Goal: Use online tool/utility: Use online tool/utility

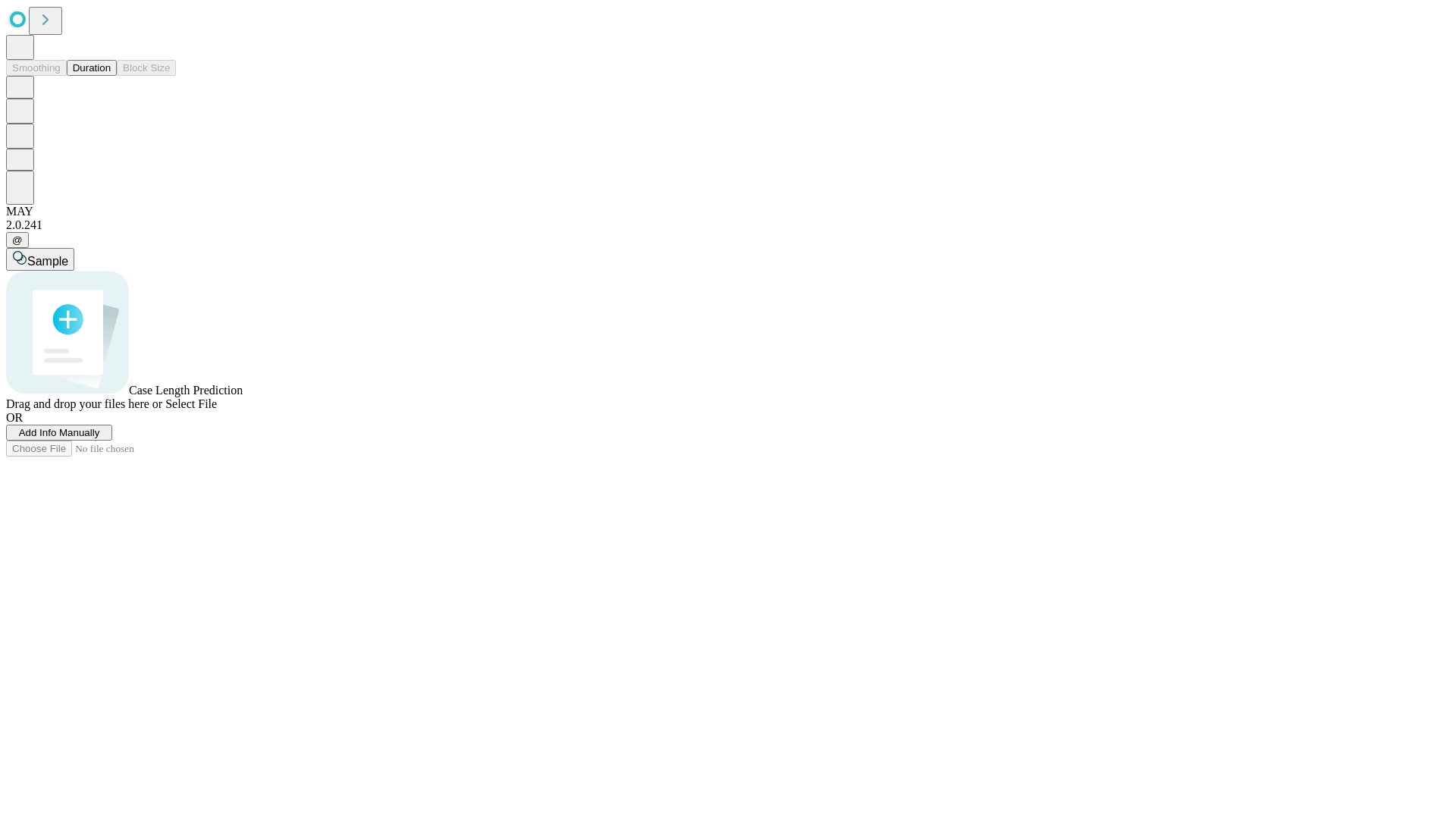
click at [111, 76] on button "Duration" at bounding box center [92, 68] width 50 height 16
click at [100, 438] on span "Add Info Manually" at bounding box center [59, 432] width 81 height 11
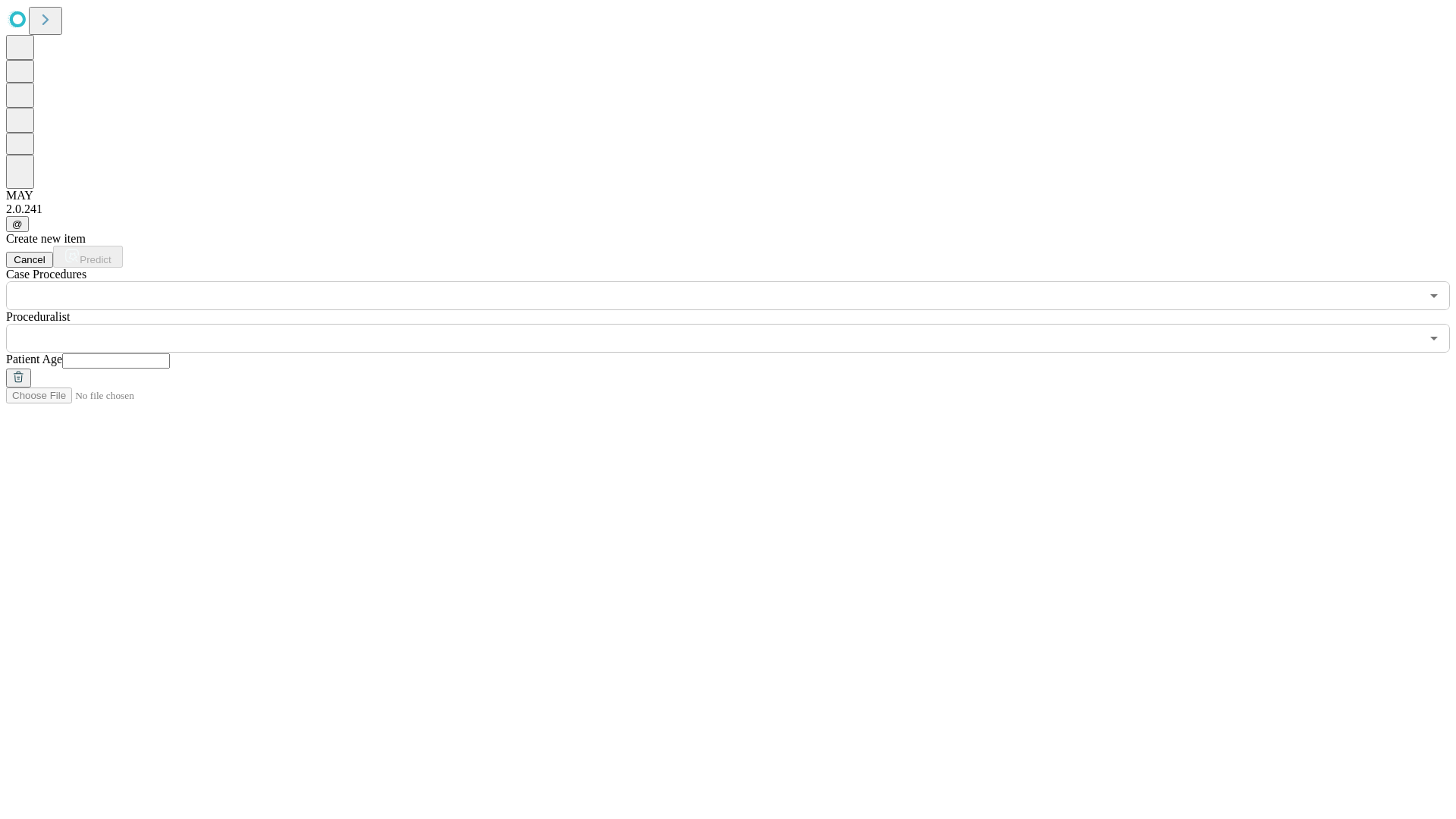
click at [170, 353] on input "text" at bounding box center [116, 361] width 108 height 15
type input "**"
click at [739, 324] on input "text" at bounding box center [713, 339] width 1415 height 29
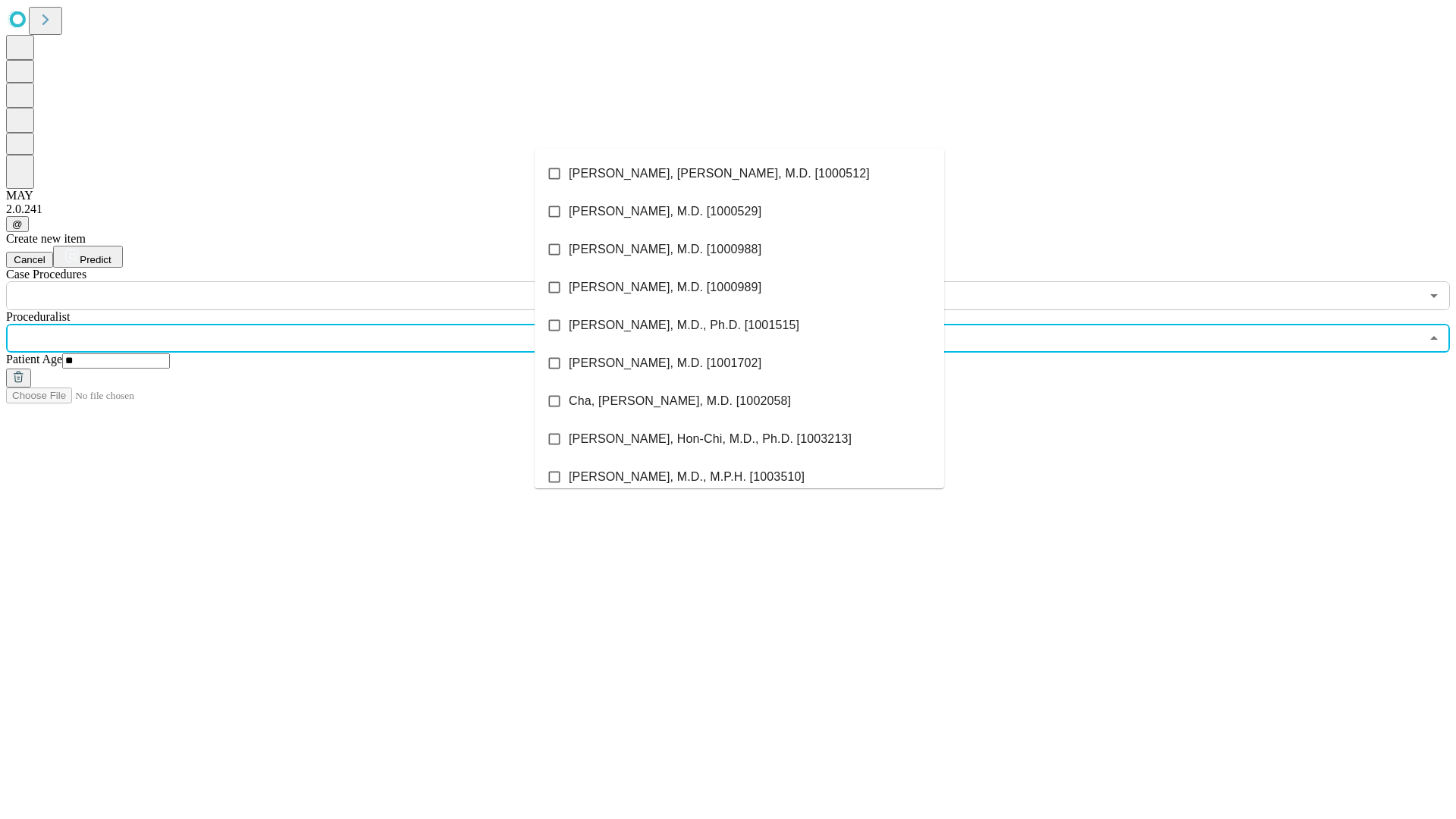
click at [739, 174] on li "[PERSON_NAME], [PERSON_NAME], M.D. [1000512]" at bounding box center [739, 174] width 409 height 38
click at [319, 281] on input "text" at bounding box center [713, 296] width 1415 height 29
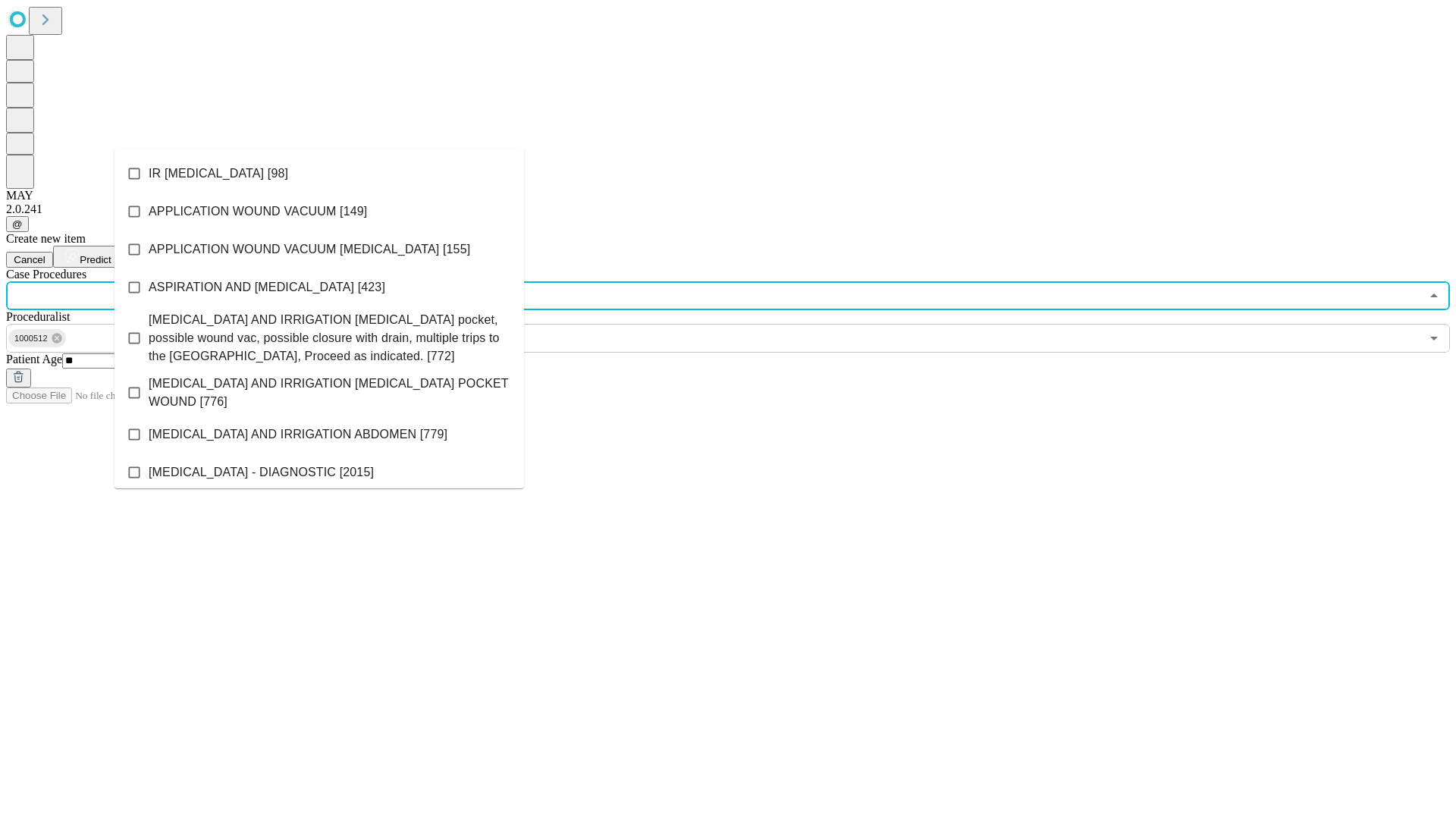
click at [320, 174] on li "IR [MEDICAL_DATA] [98]" at bounding box center [320, 174] width 409 height 38
click at [111, 255] on span "Predict" at bounding box center [95, 260] width 32 height 11
